Goal: Task Accomplishment & Management: Manage account settings

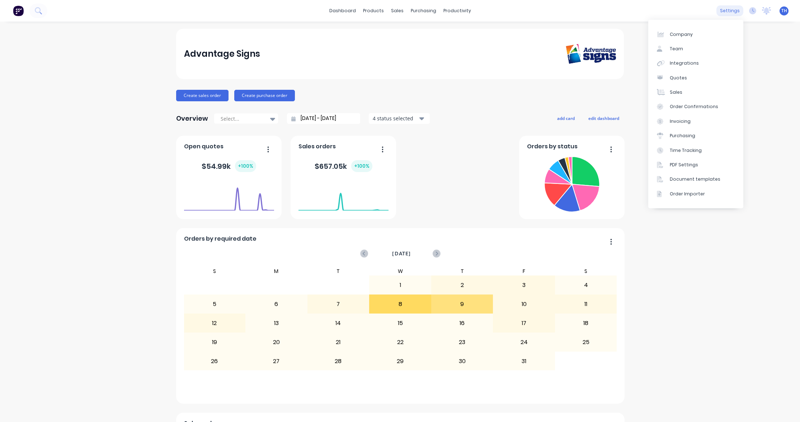
click at [733, 10] on div "settings" at bounding box center [730, 10] width 27 height 11
click at [677, 89] on div "Sales" at bounding box center [676, 92] width 13 height 6
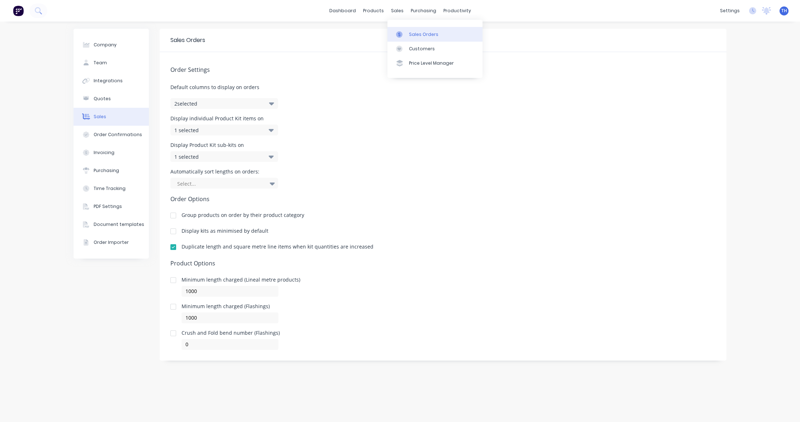
click at [422, 32] on div "Sales Orders" at bounding box center [423, 34] width 29 height 6
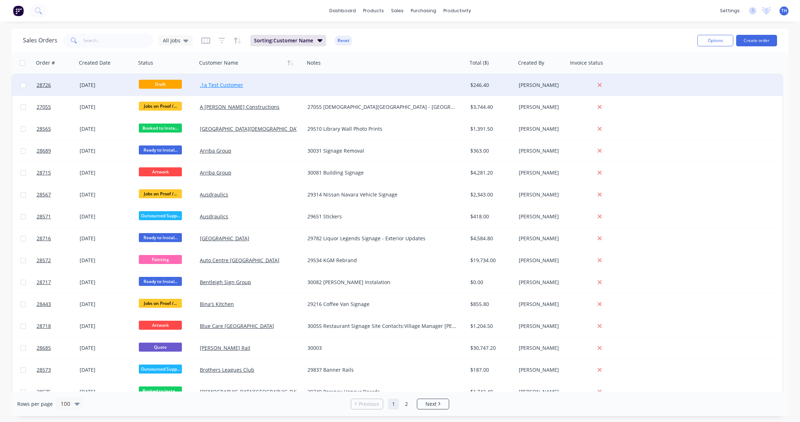
click at [215, 84] on link ".1a Test Customer" at bounding box center [221, 84] width 43 height 7
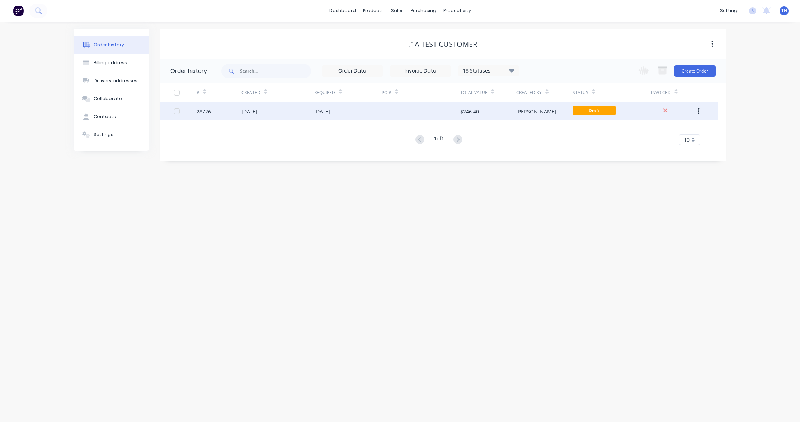
click at [457, 112] on div at bounding box center [421, 111] width 79 height 18
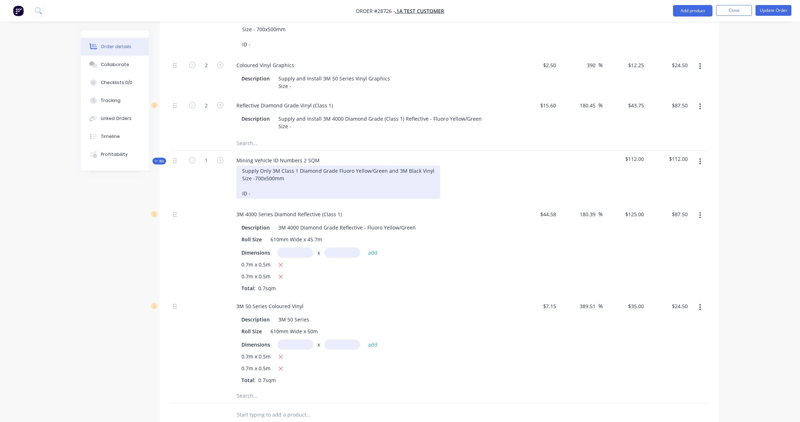
scroll to position [236, 0]
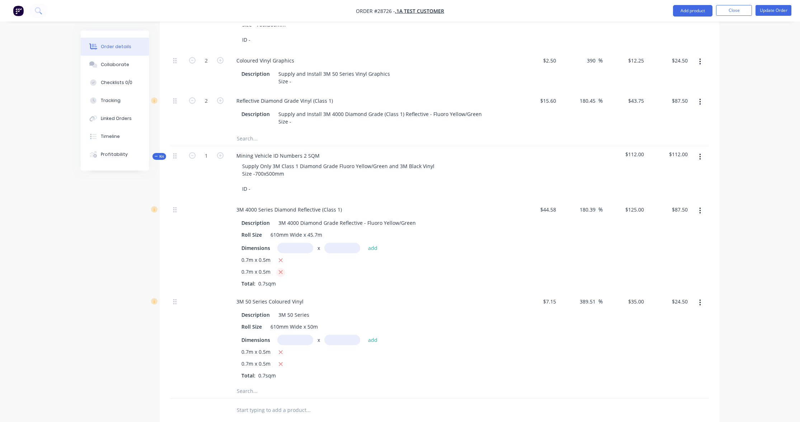
click at [280, 270] on icon "button" at bounding box center [281, 272] width 4 height 4
type input "$43.75"
click at [280, 350] on icon "button" at bounding box center [281, 352] width 4 height 4
type input "$12.25"
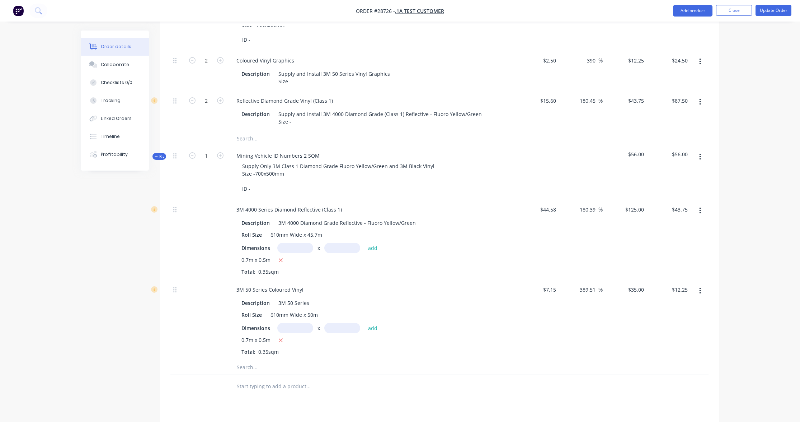
click at [701, 154] on button "button" at bounding box center [700, 156] width 17 height 13
click at [677, 213] on div "Delete" at bounding box center [674, 218] width 55 height 10
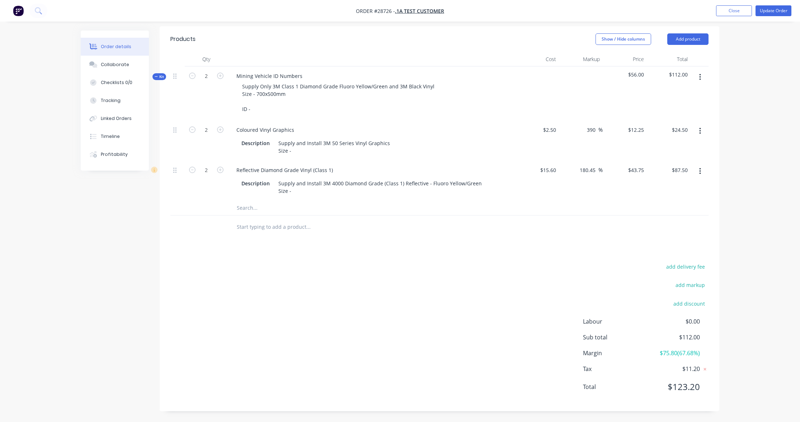
scroll to position [164, 0]
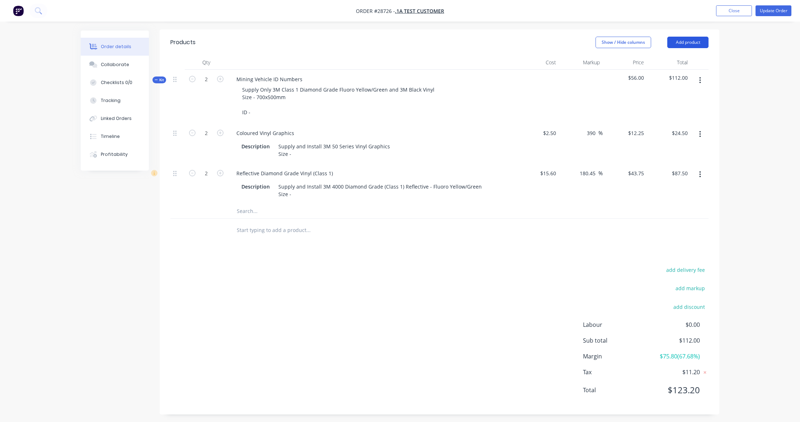
click at [691, 43] on button "Add product" at bounding box center [687, 42] width 41 height 11
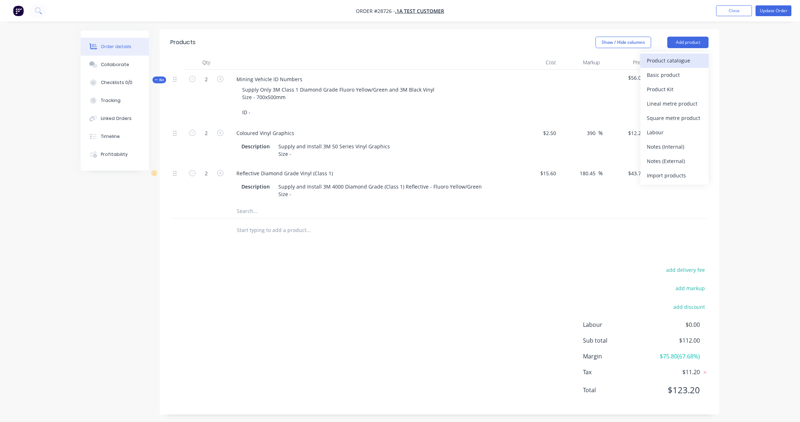
click at [676, 60] on div "Product catalogue" at bounding box center [674, 60] width 55 height 10
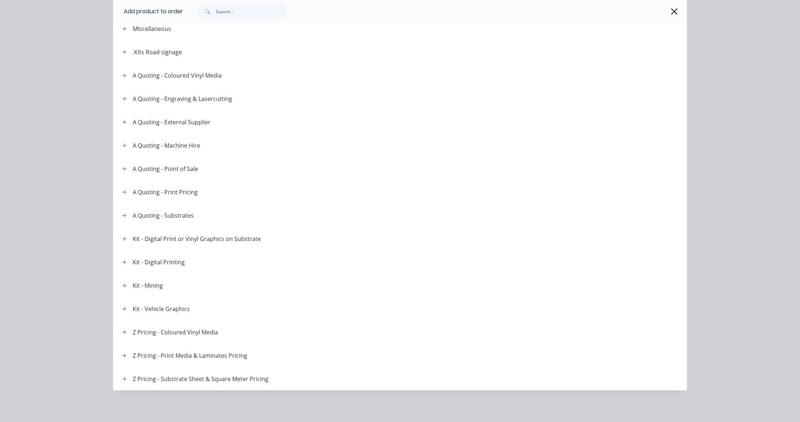
scroll to position [38, 0]
click at [124, 285] on icon "button" at bounding box center [125, 285] width 4 height 4
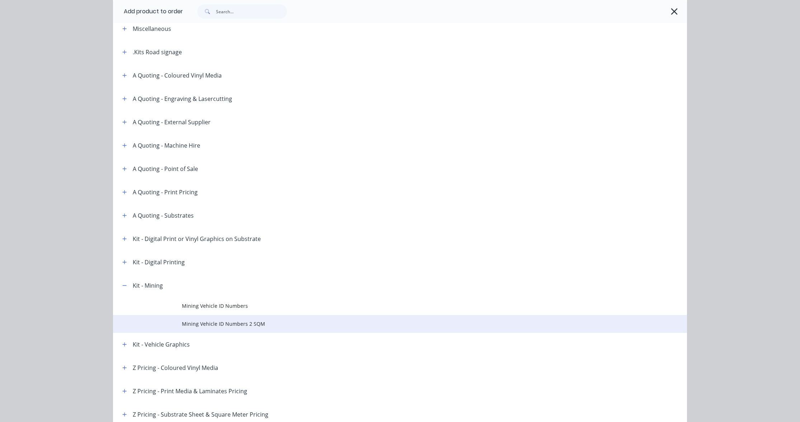
click at [219, 321] on span "Mining Vehicle ID Numbers 2 SQM" at bounding box center [384, 324] width 404 height 8
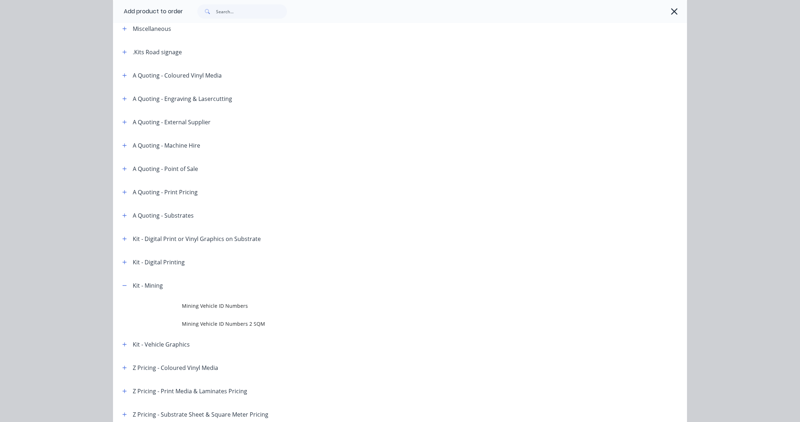
scroll to position [0, 0]
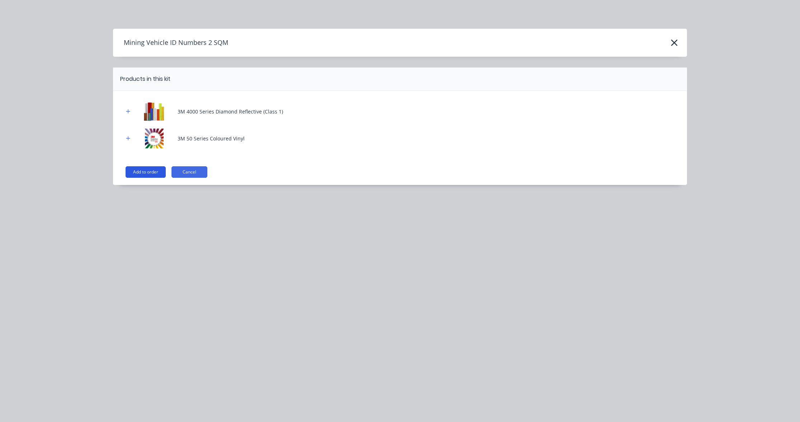
click at [147, 166] on button "Add to order" at bounding box center [146, 171] width 40 height 11
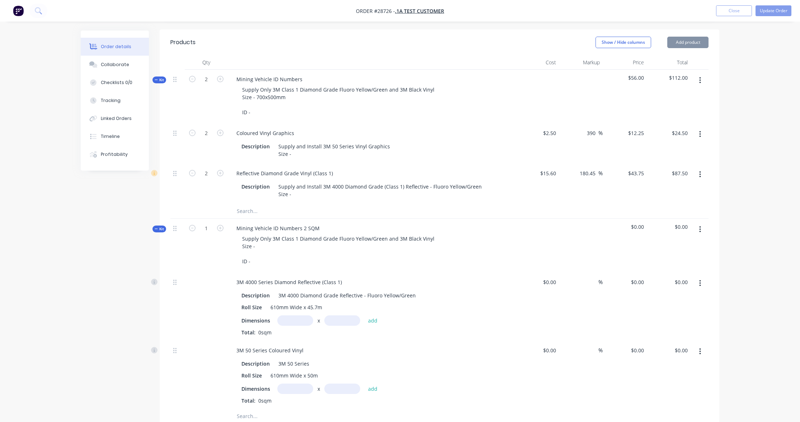
type input "$44.58"
type input "180.39"
type input "$125.00"
type input "$7.15"
type input "389.51"
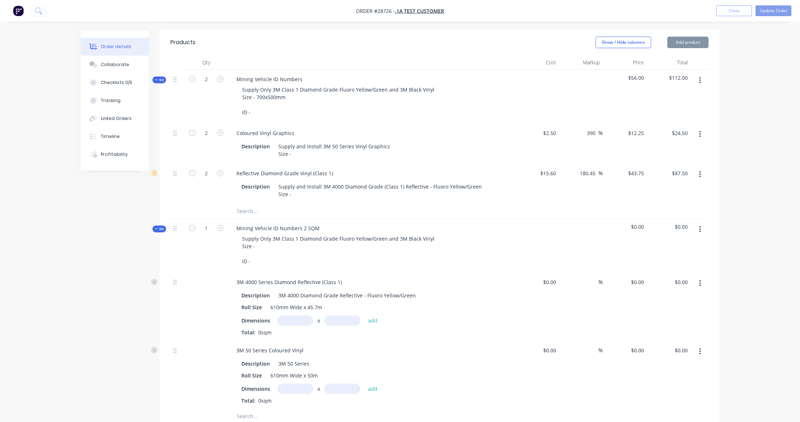
type input "$35.00"
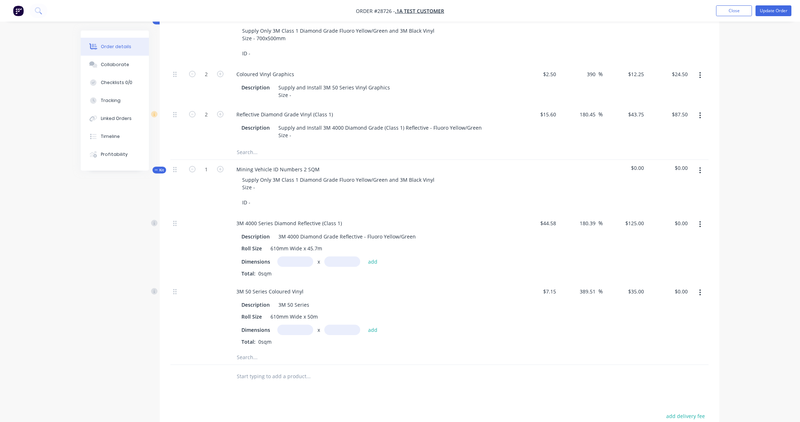
scroll to position [226, 0]
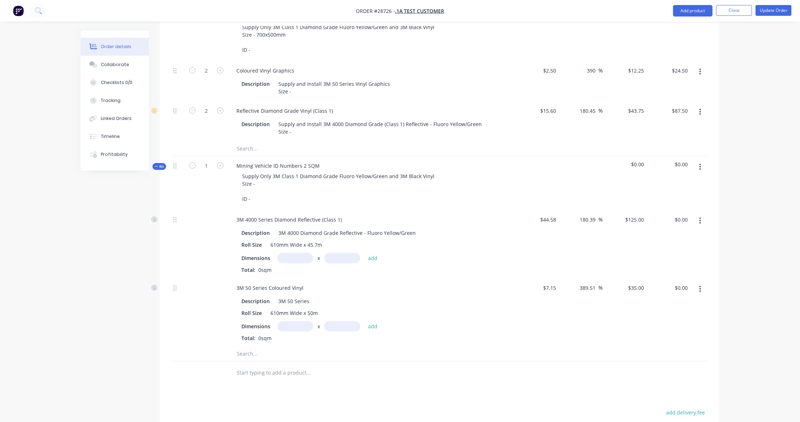
click at [302, 253] on input "text" at bounding box center [295, 258] width 36 height 10
type input "0.7m"
click at [347, 255] on input "text" at bounding box center [342, 258] width 36 height 10
type input "0.5m"
click at [298, 321] on input "text" at bounding box center [295, 326] width 36 height 10
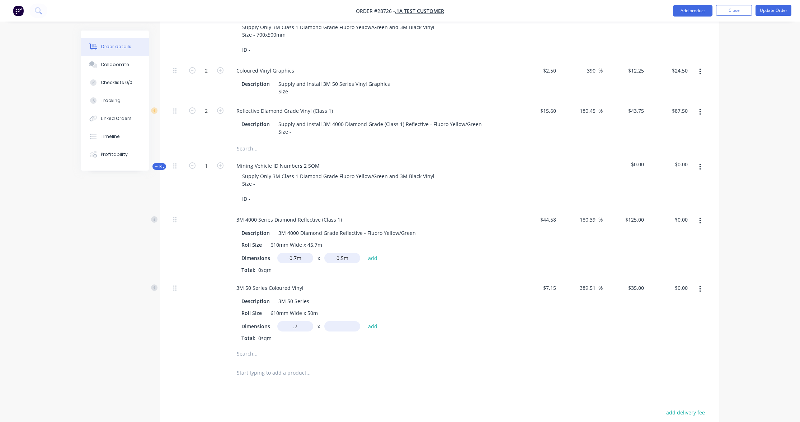
type input "0.7m"
drag, startPoint x: 339, startPoint y: 320, endPoint x: 343, endPoint y: 320, distance: 4.3
click at [339, 321] on input "text" at bounding box center [342, 326] width 36 height 10
type input "0.5m"
drag, startPoint x: 370, startPoint y: 319, endPoint x: 375, endPoint y: 273, distance: 46.8
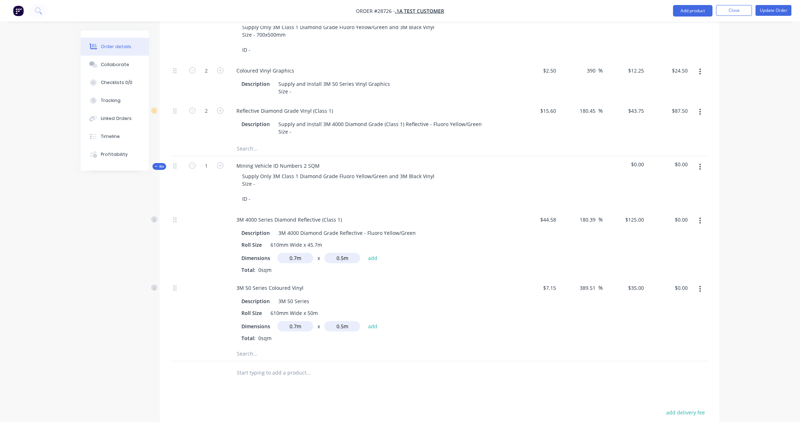
click at [370, 321] on button "add" at bounding box center [373, 326] width 17 height 10
type input "$12.25"
click at [371, 253] on button "add" at bounding box center [373, 258] width 17 height 10
type input "$43.75"
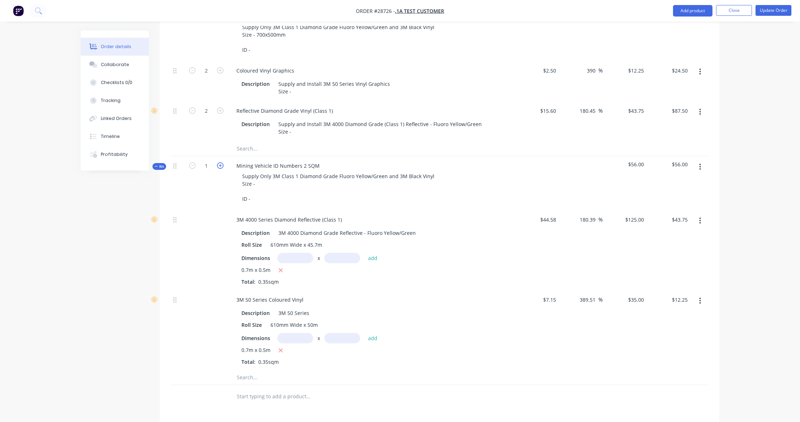
click at [219, 162] on icon "button" at bounding box center [220, 165] width 6 height 6
type input "2"
type input "$87.50"
type input "$24.50"
click at [193, 162] on icon "button" at bounding box center [192, 165] width 6 height 6
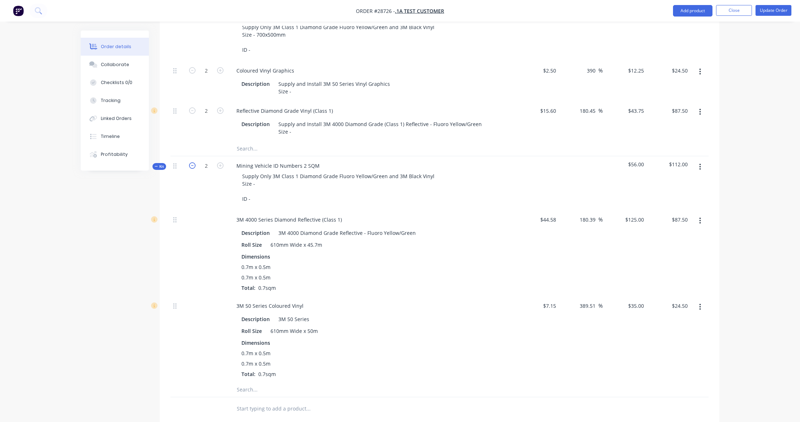
type input "1"
type input "$43.75"
type input "$12.25"
click at [221, 163] on icon "button" at bounding box center [220, 165] width 6 height 6
type input "2"
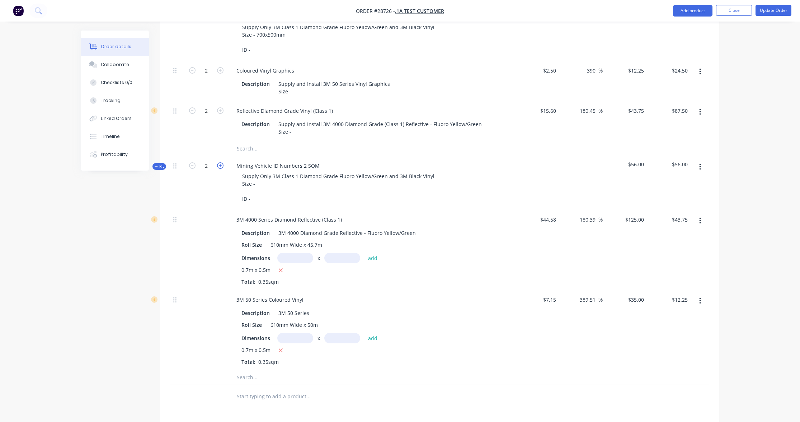
type input "$87.50"
type input "$24.50"
click at [221, 163] on icon "button" at bounding box center [220, 165] width 6 height 6
type input "3"
type input "$131.25"
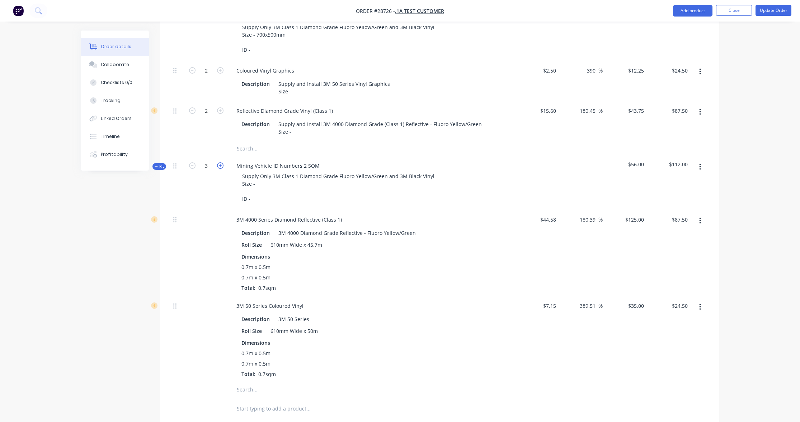
type input "$36.75"
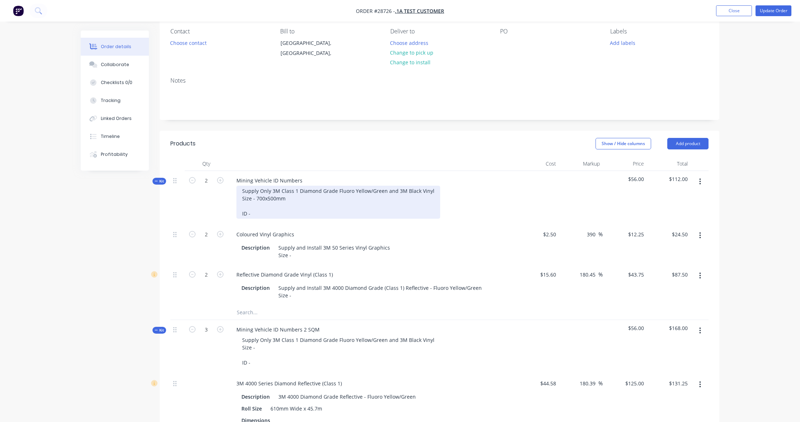
scroll to position [103, 0]
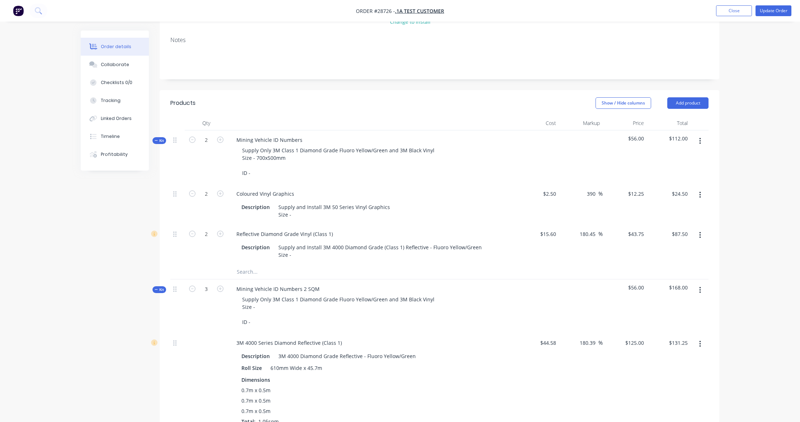
click at [701, 140] on button "button" at bounding box center [700, 141] width 17 height 13
click at [673, 198] on div "Delete" at bounding box center [674, 203] width 55 height 10
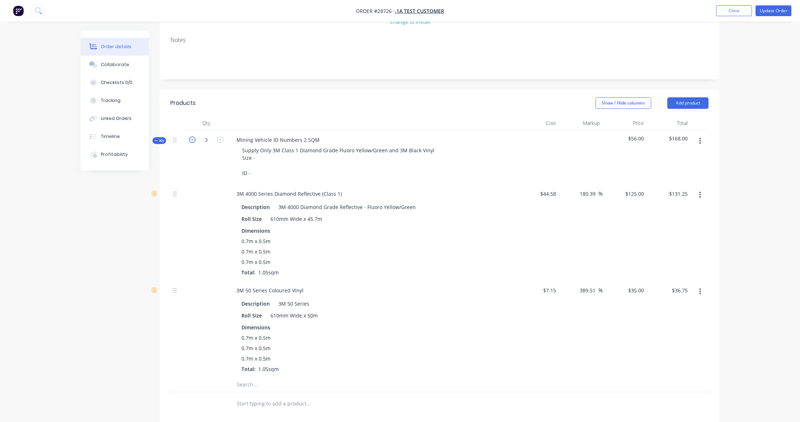
click at [192, 140] on icon "button" at bounding box center [192, 139] width 6 height 6
type input "2"
type input "$87.50"
type input "$24.50"
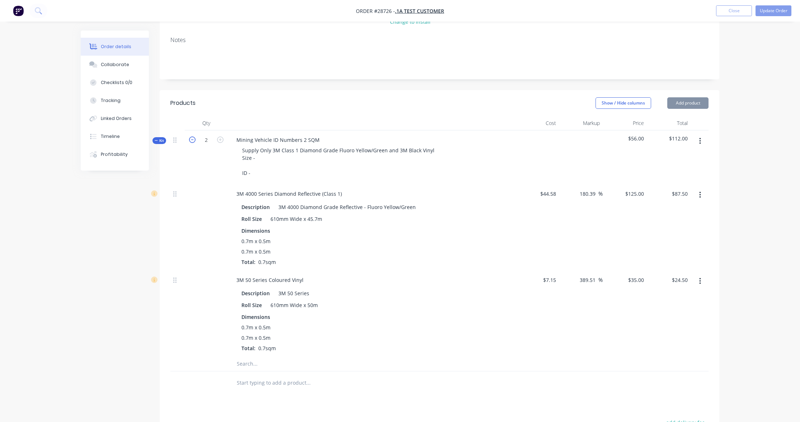
click at [192, 140] on icon "button" at bounding box center [192, 139] width 6 height 6
type input "1"
type input "$43.75"
type input "$12.25"
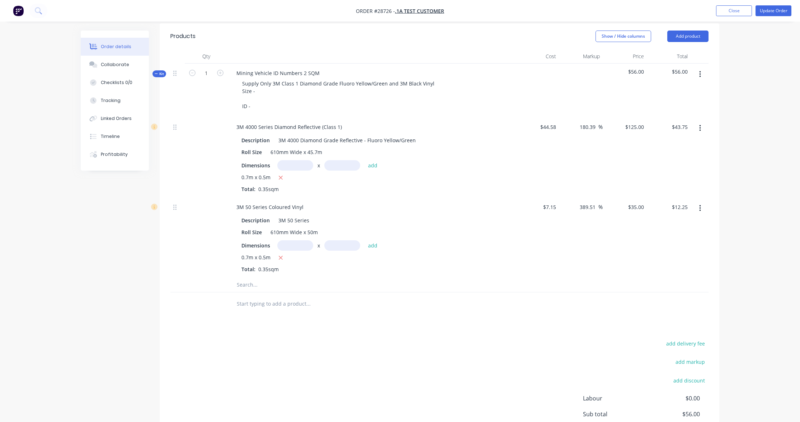
scroll to position [140, 0]
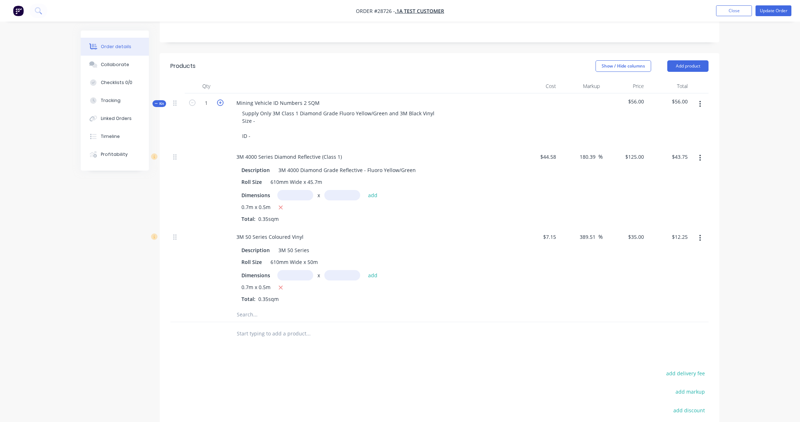
click at [220, 102] on icon "button" at bounding box center [220, 102] width 6 height 6
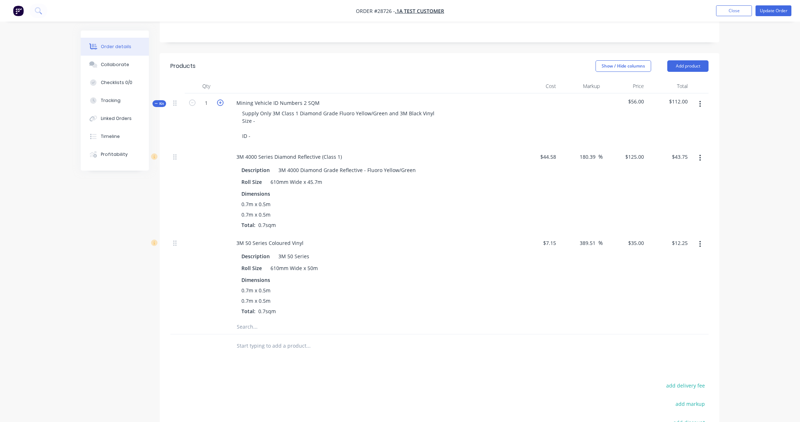
type input "2"
type input "$87.50"
type input "$24.50"
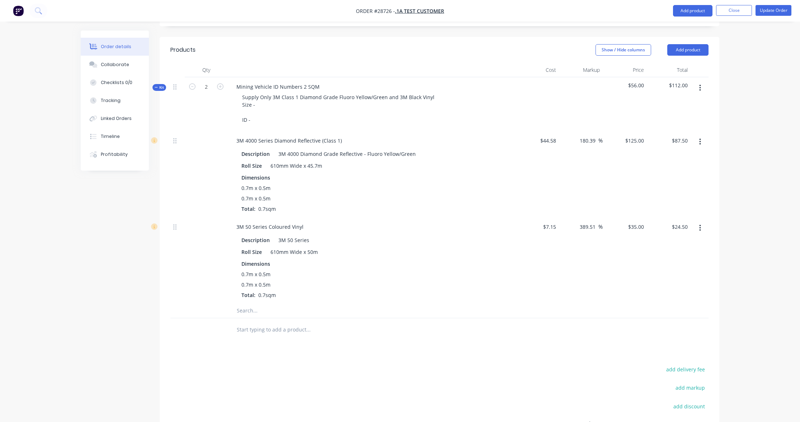
scroll to position [141, 0]
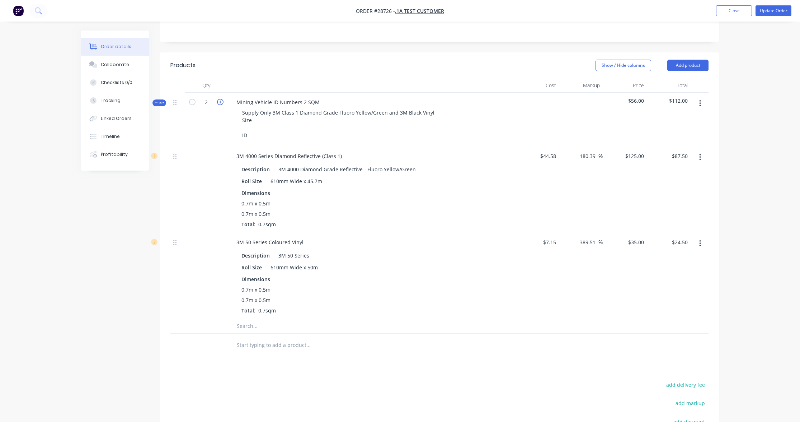
click at [218, 101] on icon "button" at bounding box center [220, 102] width 6 height 6
type input "3"
type input "$131.25"
type input "$36.75"
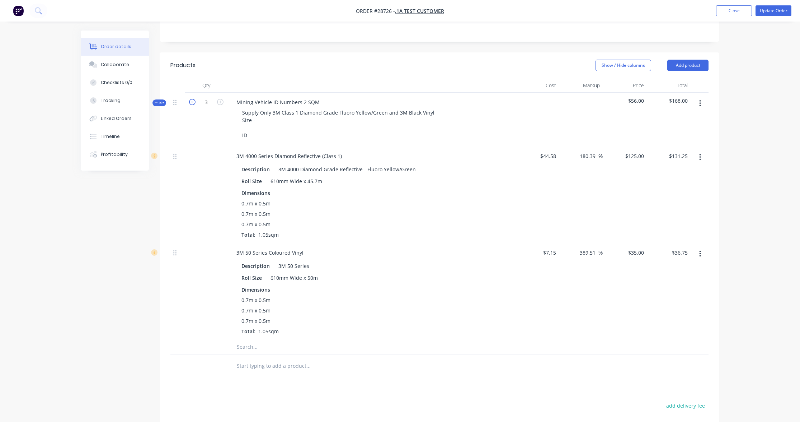
click at [192, 102] on icon "button" at bounding box center [192, 102] width 6 height 6
type input "2"
type input "$87.50"
type input "$24.50"
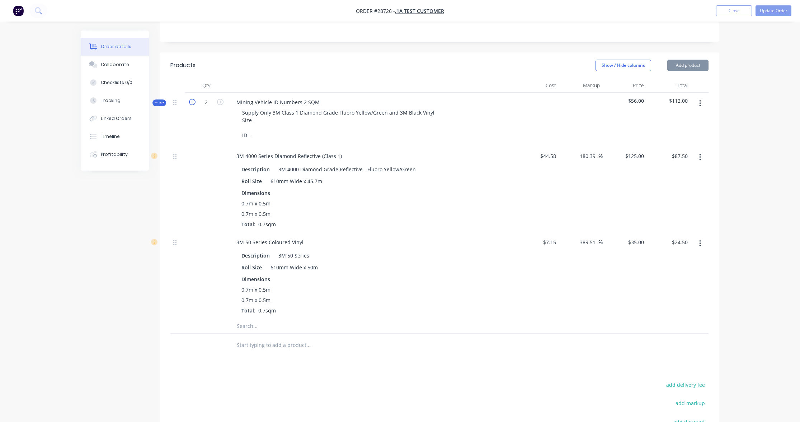
click at [192, 102] on icon "button" at bounding box center [192, 102] width 6 height 6
type input "1"
type input "$43.75"
type input "$12.25"
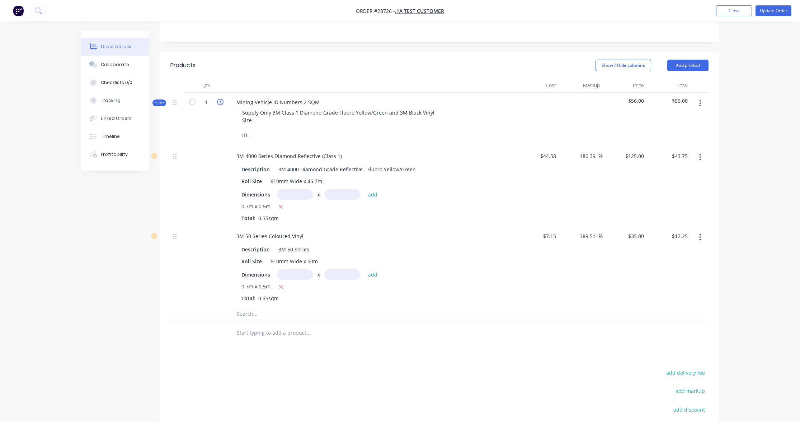
click at [220, 103] on icon "button" at bounding box center [220, 102] width 6 height 6
type input "2"
type input "$87.50"
type input "$24.50"
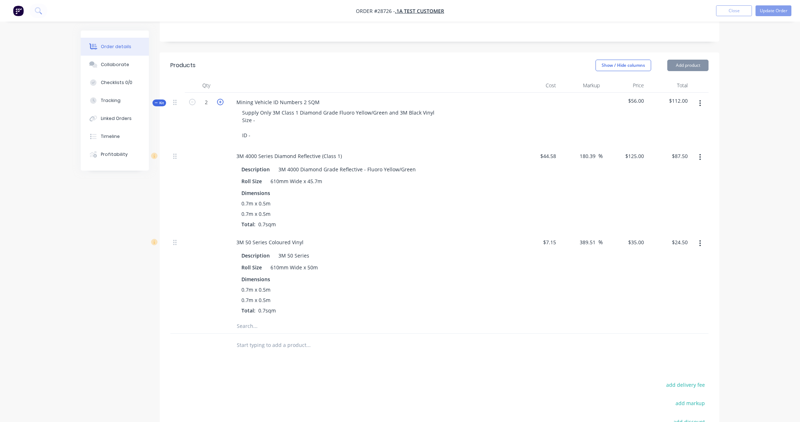
click at [220, 103] on icon "button" at bounding box center [220, 102] width 6 height 6
type input "3"
type input "$131.25"
type input "$36.75"
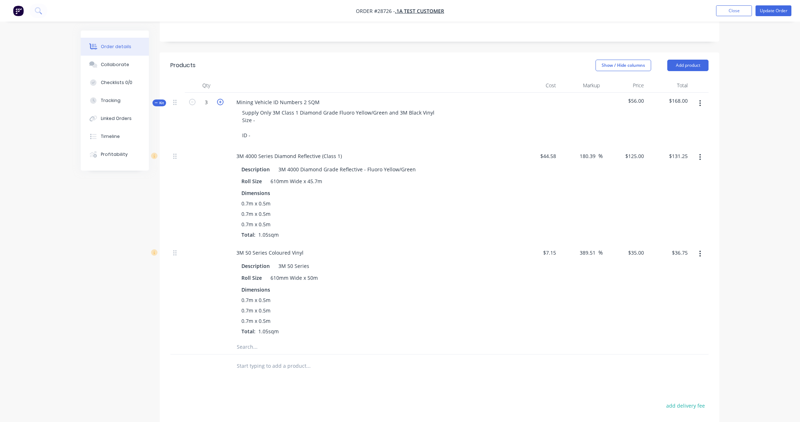
click at [220, 103] on icon "button" at bounding box center [220, 102] width 6 height 6
type input "4"
type input "$175.00"
type input "$49.00"
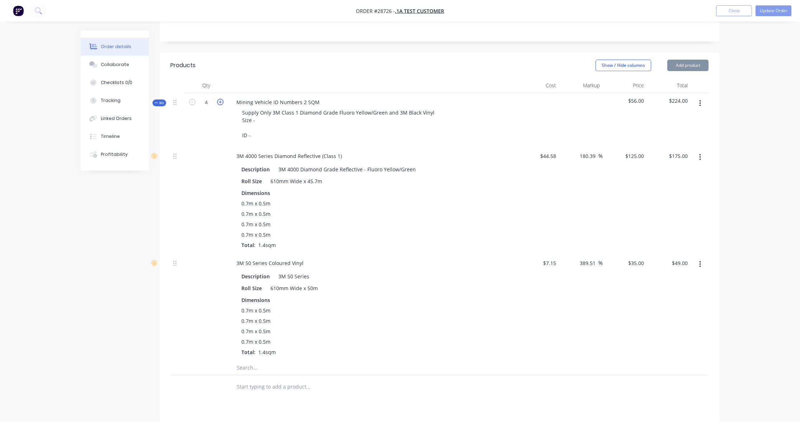
click at [220, 103] on icon "button" at bounding box center [220, 102] width 6 height 6
type input "5"
type input "$218.75"
type input "$61.25"
click at [220, 103] on icon "button" at bounding box center [220, 102] width 6 height 6
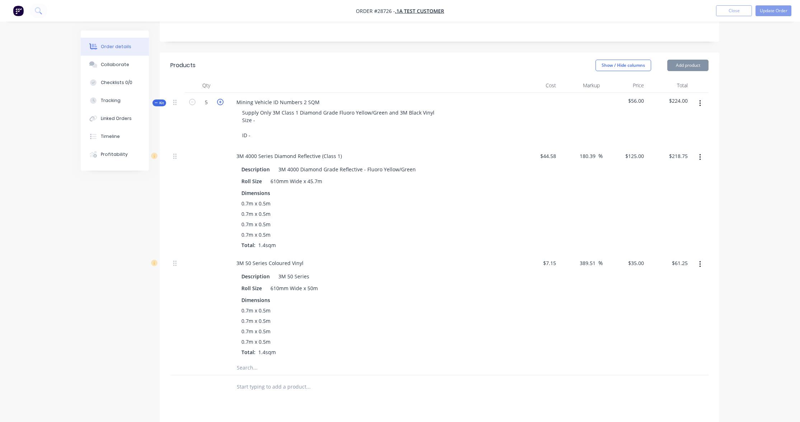
type input "6"
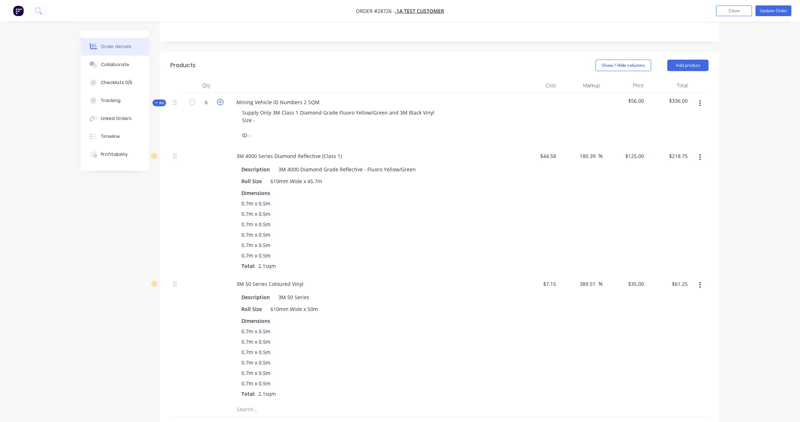
type input "$262.50"
type input "$73.50"
click at [220, 103] on icon "button" at bounding box center [220, 102] width 6 height 6
type input "7"
type input "$306.25"
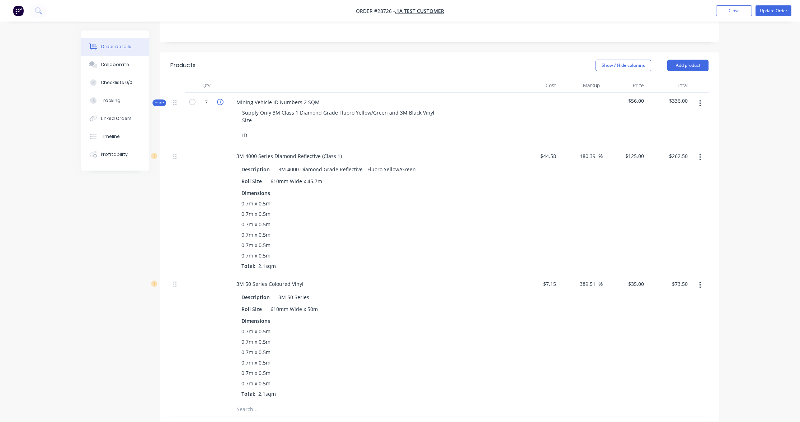
type input "$85.75"
click at [220, 103] on icon "button" at bounding box center [220, 102] width 6 height 6
type input "8"
type input "$350.00"
type input "$98.00"
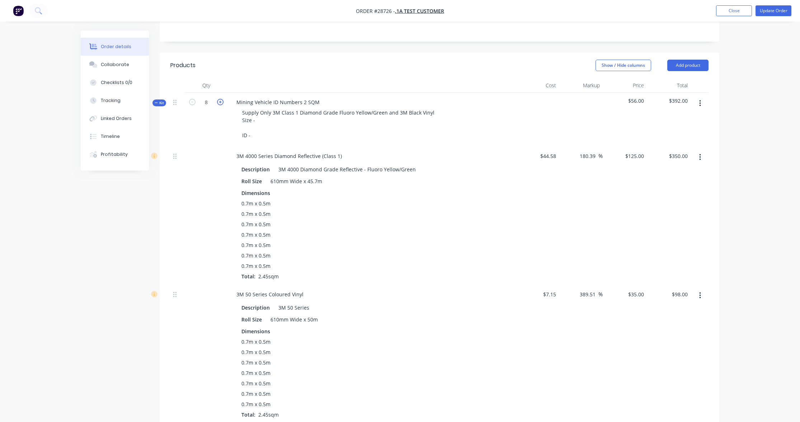
click at [220, 103] on icon "button" at bounding box center [220, 102] width 6 height 6
type input "9"
type input "$393.75"
type input "$110.25"
click at [220, 103] on icon "button" at bounding box center [220, 102] width 6 height 6
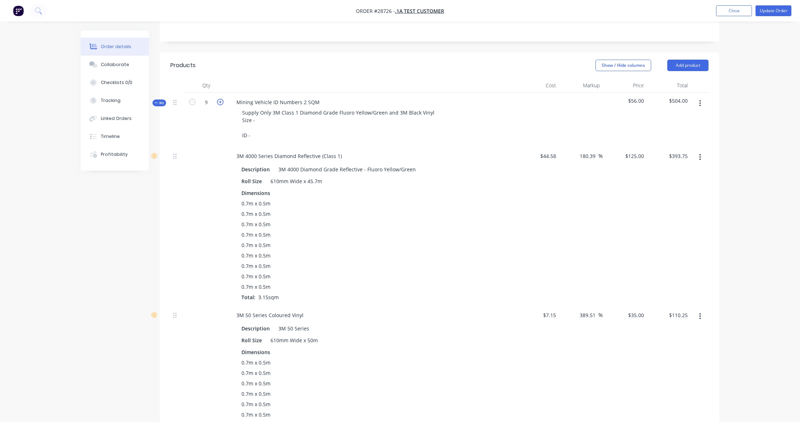
type input "10"
type input "$437.50"
type input "$122.50"
click at [220, 103] on icon "button" at bounding box center [220, 102] width 6 height 6
type input "11"
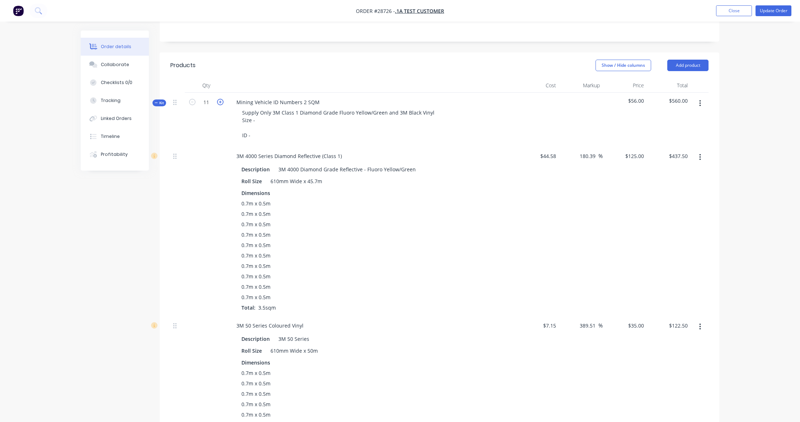
type input "$481.25"
type input "$134.75"
drag, startPoint x: 158, startPoint y: 103, endPoint x: 172, endPoint y: 103, distance: 14.4
click at [158, 103] on icon "button" at bounding box center [156, 102] width 3 height 0
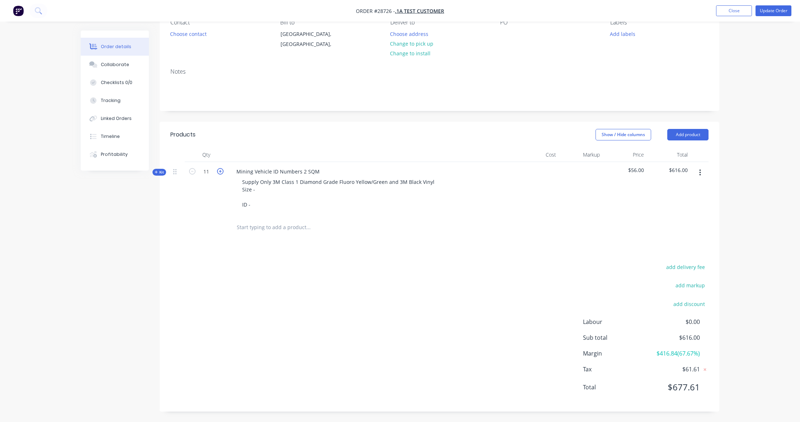
click at [220, 170] on icon "button" at bounding box center [220, 171] width 6 height 6
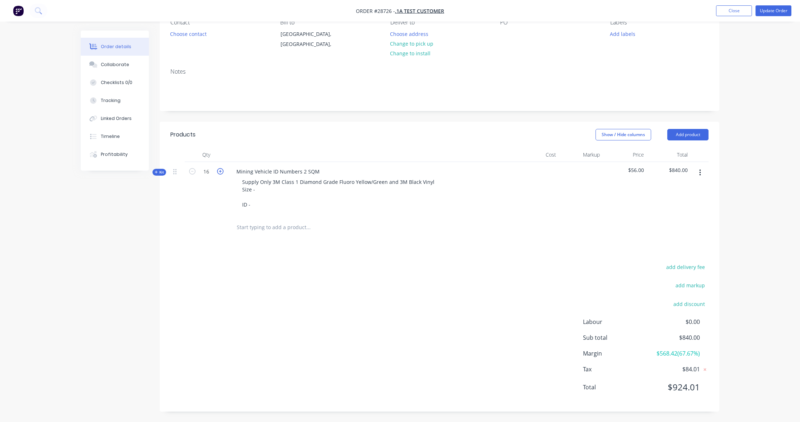
click at [220, 170] on icon "button" at bounding box center [220, 171] width 6 height 6
click at [220, 171] on icon "button" at bounding box center [220, 171] width 6 height 6
click at [192, 171] on icon "button" at bounding box center [192, 171] width 6 height 6
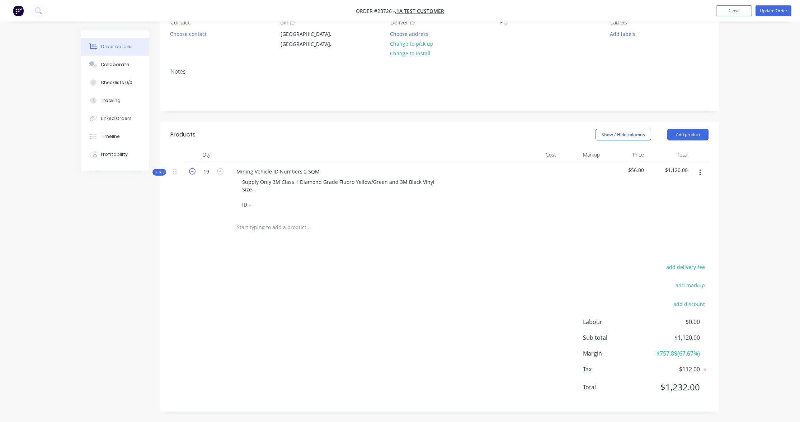
click at [192, 171] on icon "button" at bounding box center [192, 171] width 6 height 6
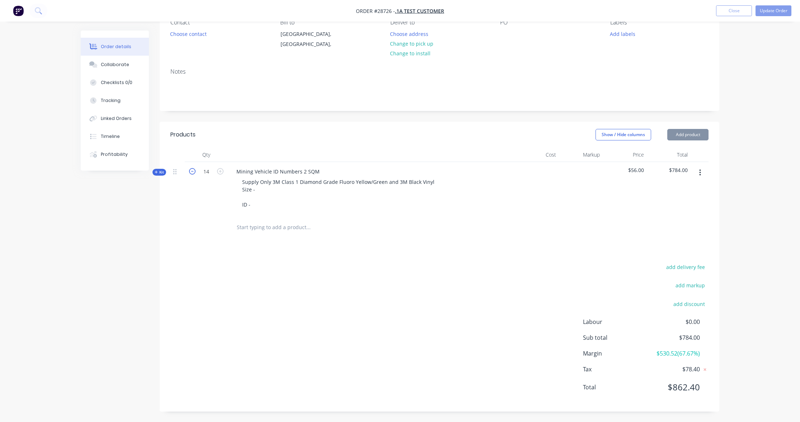
click at [192, 171] on icon "button" at bounding box center [192, 171] width 6 height 6
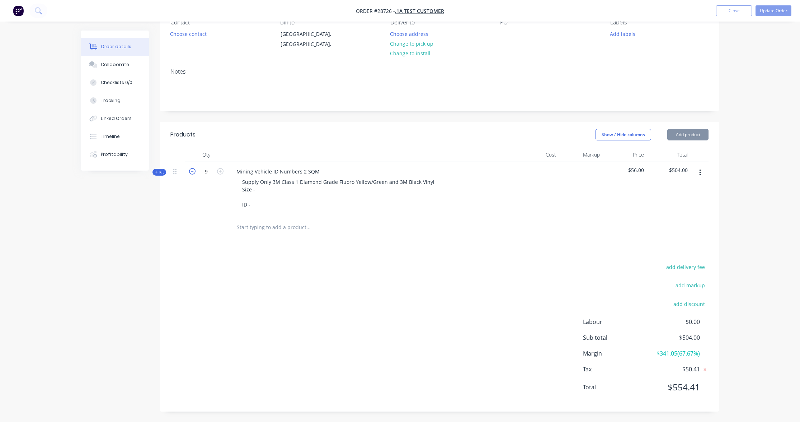
click at [192, 171] on icon "button" at bounding box center [192, 171] width 6 height 6
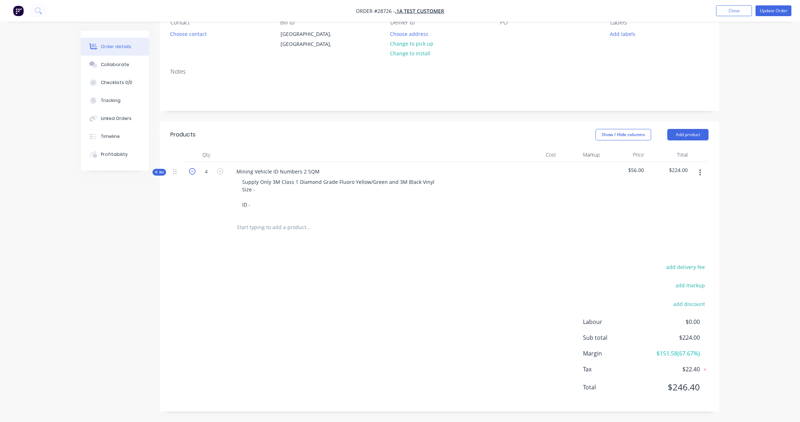
click at [192, 171] on icon "button" at bounding box center [192, 171] width 6 height 6
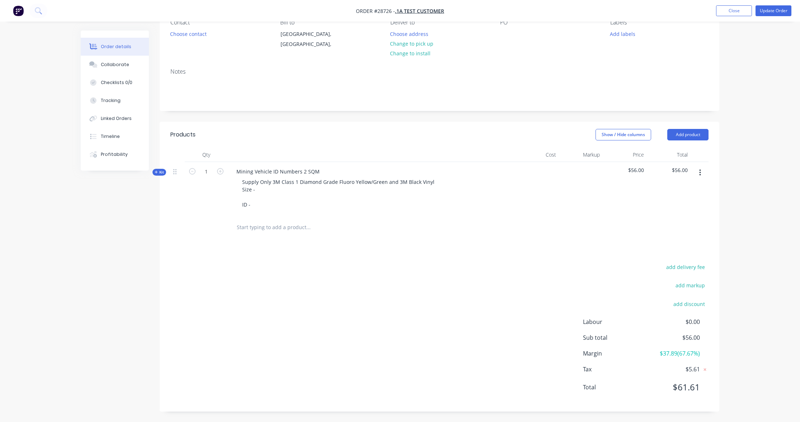
click at [158, 171] on span "Kit" at bounding box center [159, 171] width 9 height 5
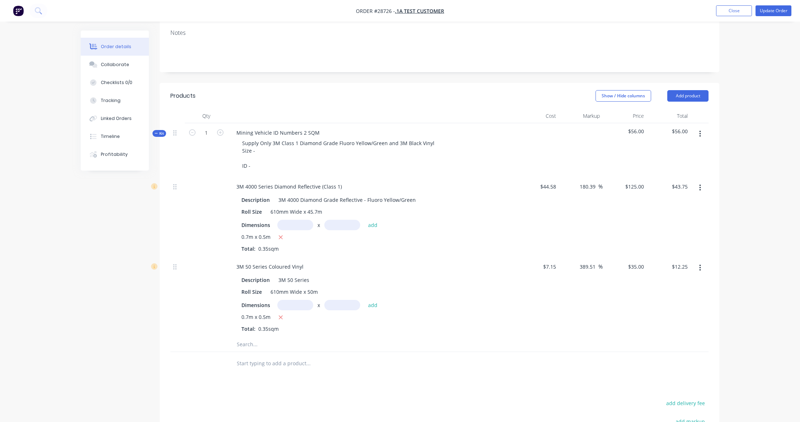
scroll to position [107, 0]
click at [221, 136] on icon "button" at bounding box center [220, 135] width 6 height 6
type input "2"
type input "$87.50"
type input "$24.50"
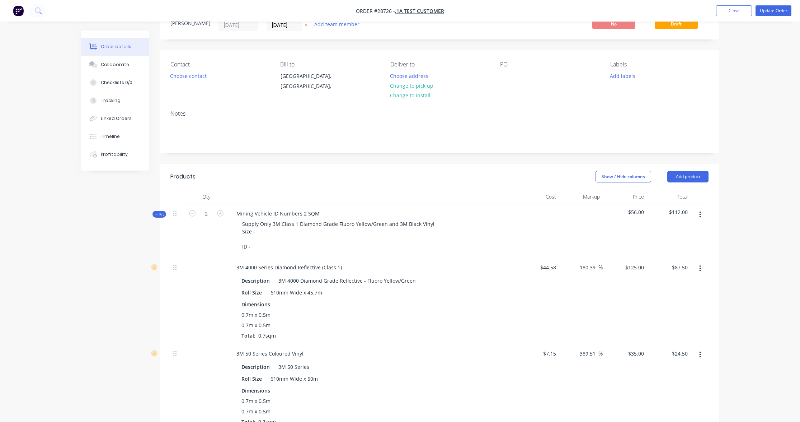
scroll to position [29, 0]
click at [222, 212] on icon "button" at bounding box center [220, 214] width 6 height 6
type input "3"
type input "$131.25"
type input "$36.75"
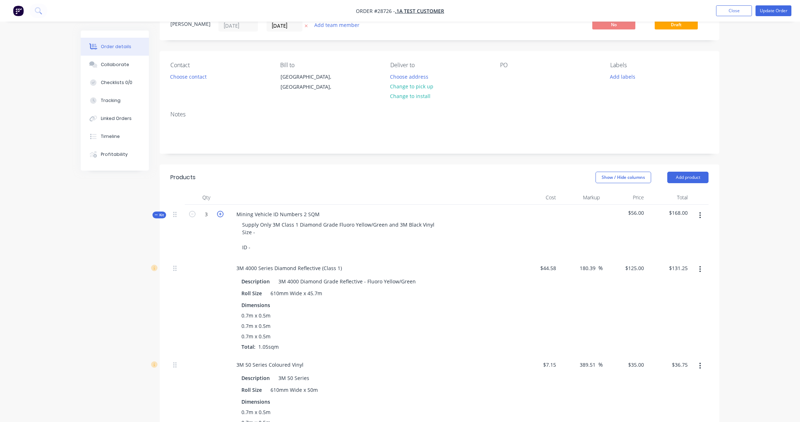
click at [221, 212] on icon "button" at bounding box center [220, 214] width 6 height 6
type input "4"
type input "$175.00"
type input "$49.00"
click at [221, 212] on icon "button" at bounding box center [220, 214] width 6 height 6
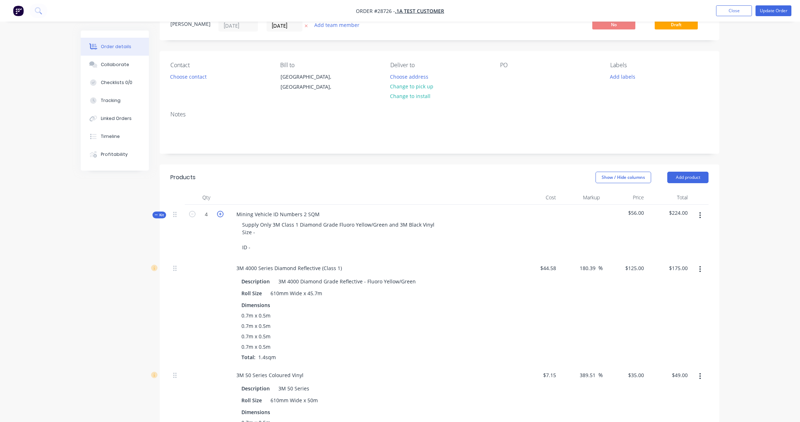
type input "5"
type input "$218.75"
type input "$61.25"
click at [221, 212] on icon "button" at bounding box center [220, 214] width 6 height 6
type input "6"
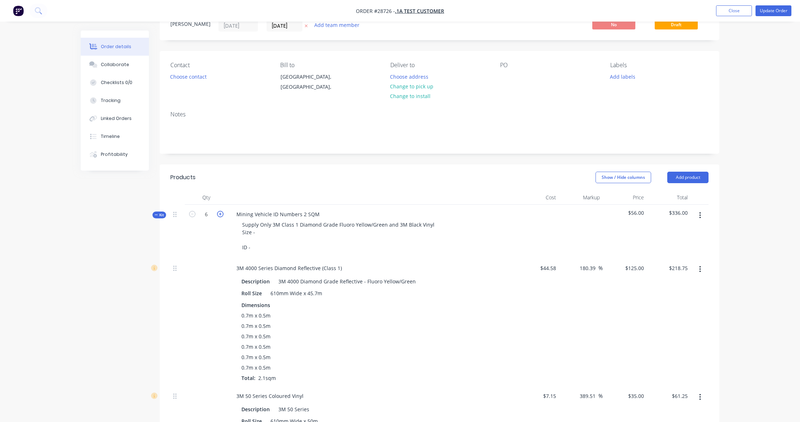
type input "$262.50"
type input "$73.50"
click at [221, 212] on icon "button" at bounding box center [220, 214] width 6 height 6
type input "7"
type input "$306.25"
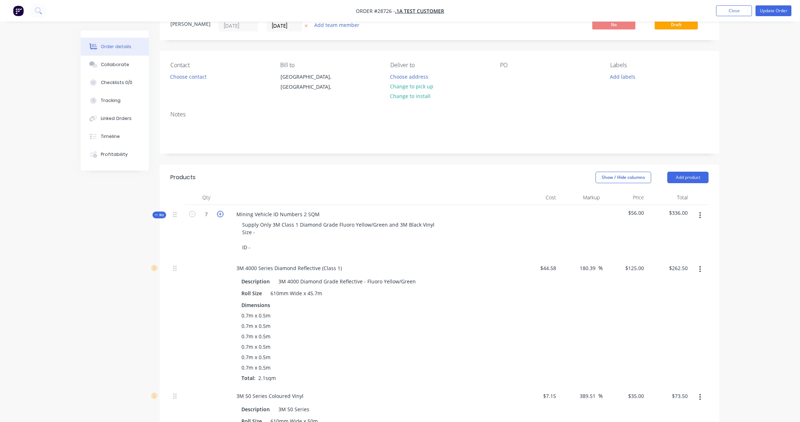
type input "$85.75"
click at [221, 212] on icon "button" at bounding box center [220, 214] width 6 height 6
type input "8"
type input "$350.00"
type input "$98.00"
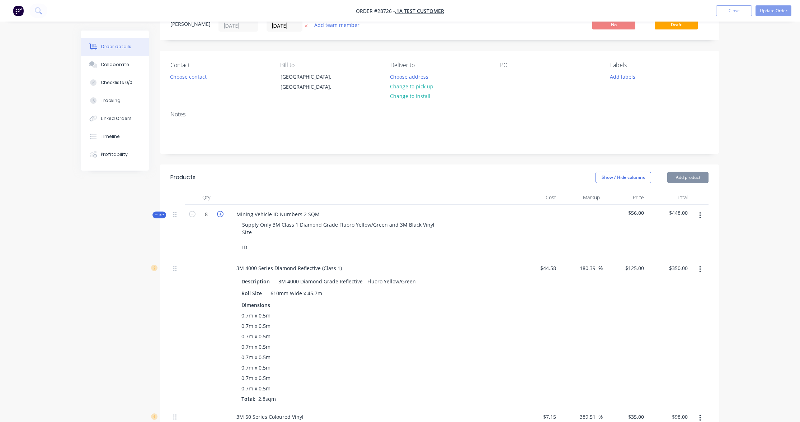
click at [221, 212] on icon "button" at bounding box center [220, 214] width 6 height 6
type input "9"
type input "$393.75"
type input "$110.25"
click at [221, 212] on icon "button" at bounding box center [220, 214] width 6 height 6
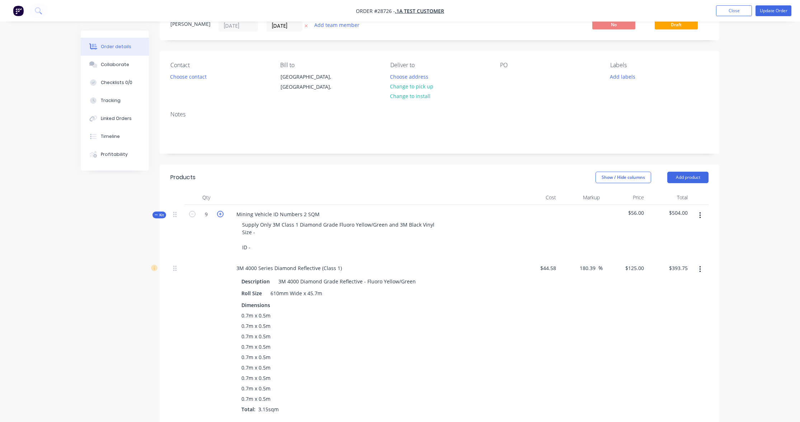
type input "10"
type input "$437.50"
type input "$122.50"
click at [221, 212] on icon "button" at bounding box center [220, 214] width 6 height 6
type input "11"
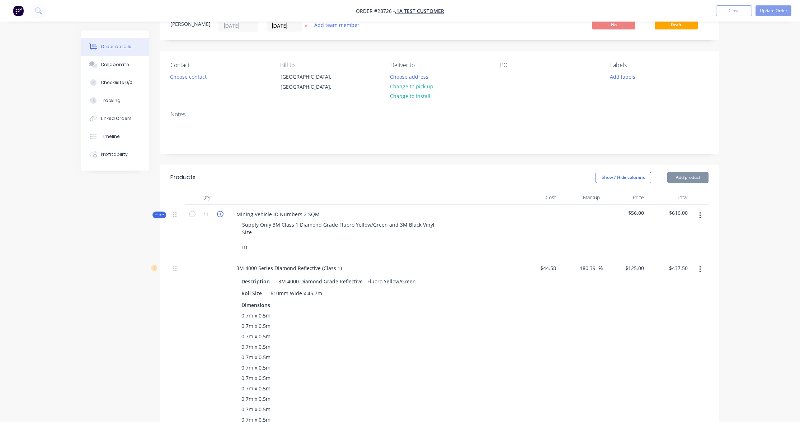
type input "$481.25"
type input "$134.75"
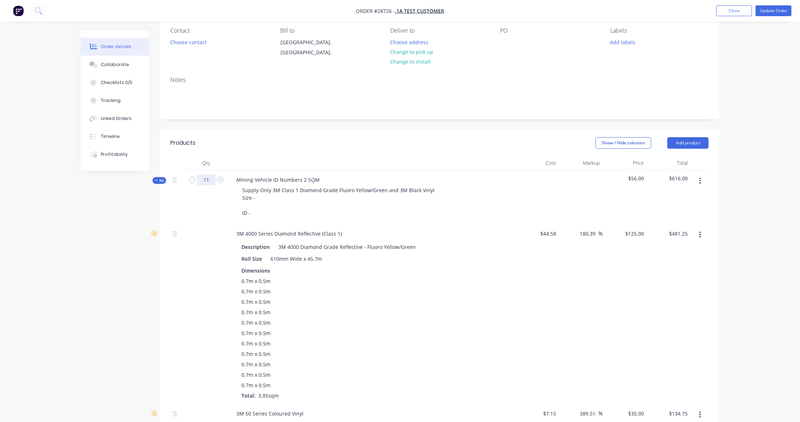
scroll to position [57, 0]
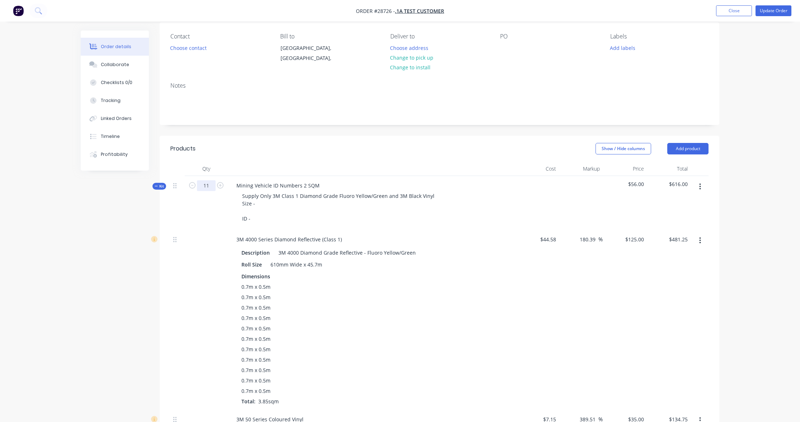
drag, startPoint x: 210, startPoint y: 184, endPoint x: 205, endPoint y: 185, distance: 5.1
click at [198, 183] on input "11" at bounding box center [206, 185] width 19 height 11
type input "1000"
click at [119, 200] on div "Created by [PERSON_NAME] Created [DATE] Required [DATE] Assigned to Add team me…" at bounding box center [400, 391] width 639 height 837
type input "$43,750.00"
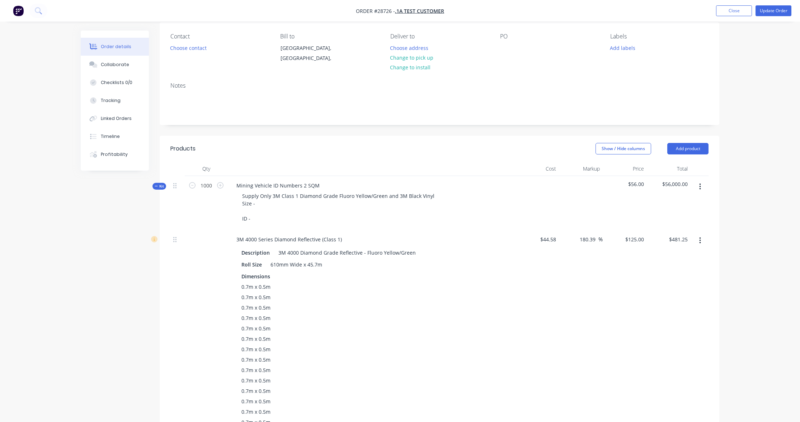
type input "$12,250.00"
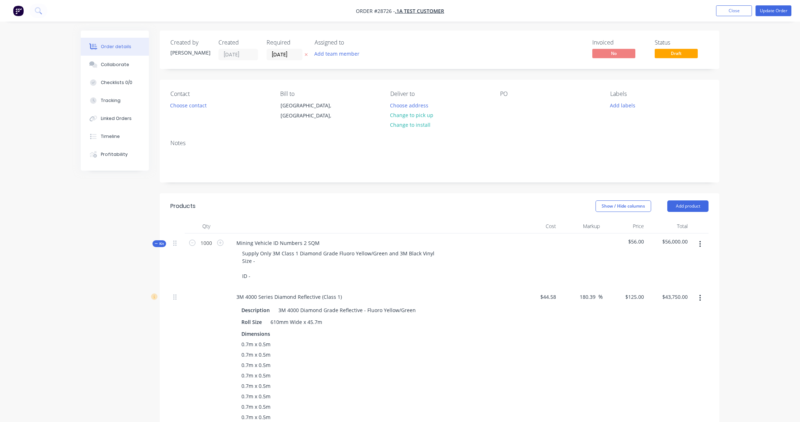
scroll to position [0, 0]
drag, startPoint x: 212, startPoint y: 242, endPoint x: 192, endPoint y: 241, distance: 20.1
click at [190, 241] on form "1000" at bounding box center [206, 242] width 37 height 11
type input "2"
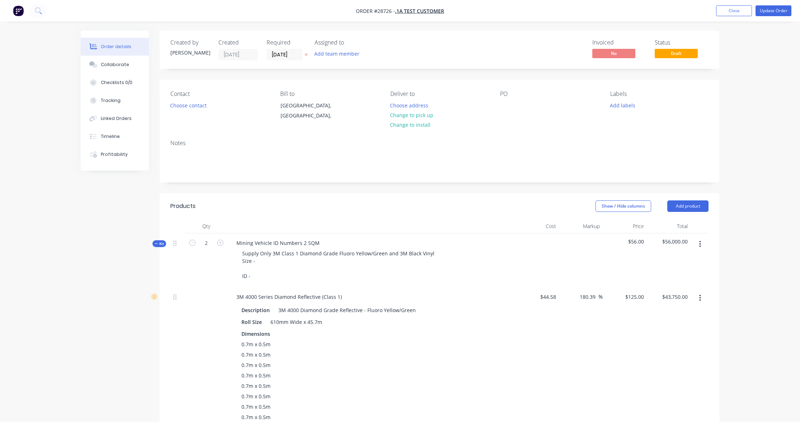
type input "$87.50"
type input "$24.50"
click at [733, 11] on button "Close" at bounding box center [734, 10] width 36 height 11
